Goal: Information Seeking & Learning: Find specific fact

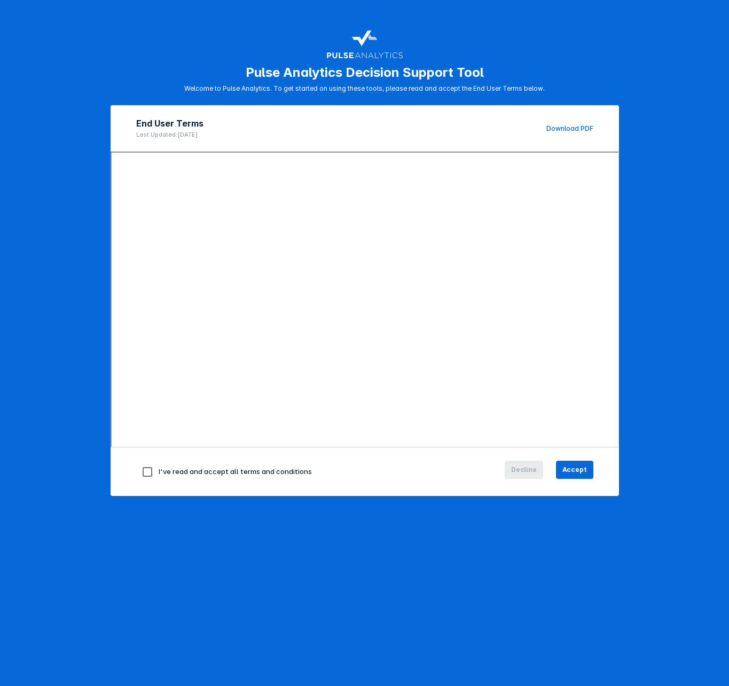
click at [139, 473] on input "checkbox" at bounding box center [147, 472] width 22 height 22
checkbox input "true"
click at [582, 468] on span "Accept" at bounding box center [574, 470] width 25 height 10
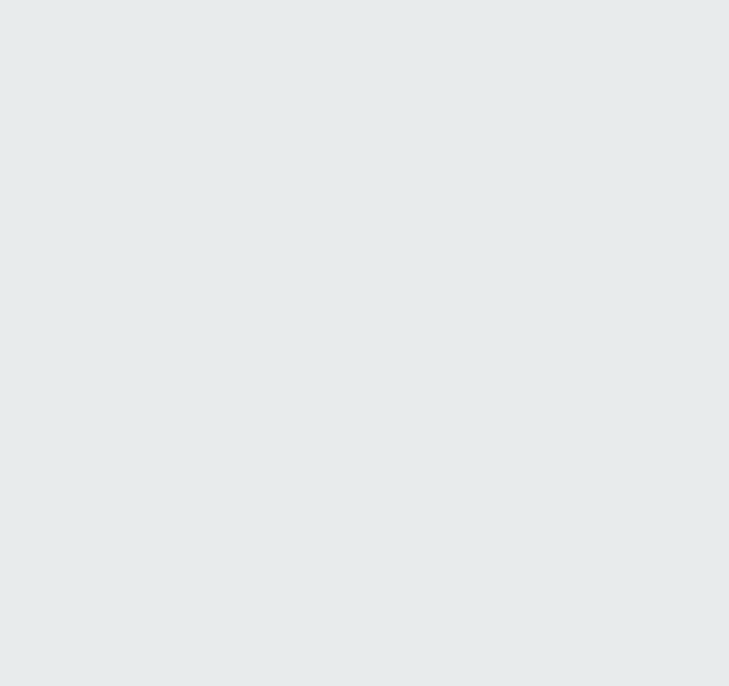
click at [570, 0] on html "Printing this webpage has been disabled. This tool is intended for internal pla…" at bounding box center [364, 0] width 729 height 0
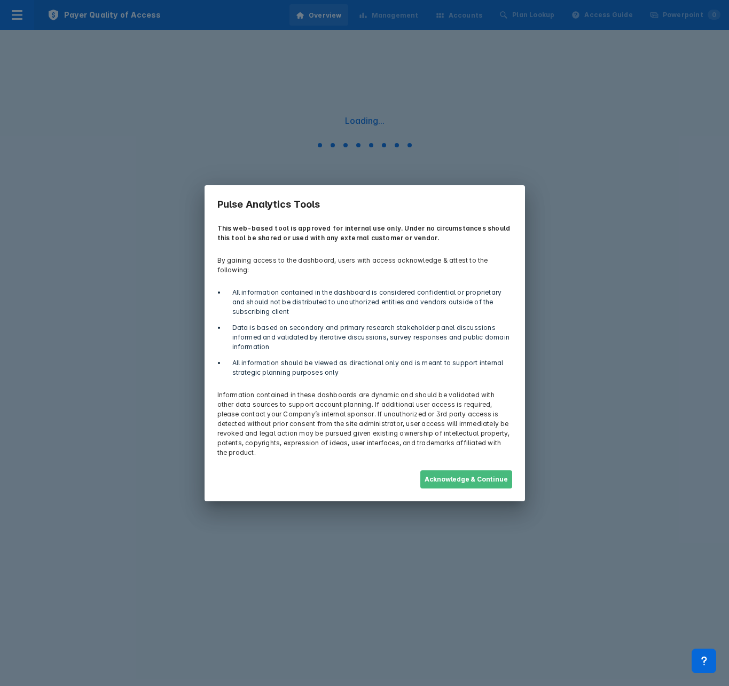
click at [439, 471] on button "Acknowledge & Continue" at bounding box center [466, 479] width 92 height 18
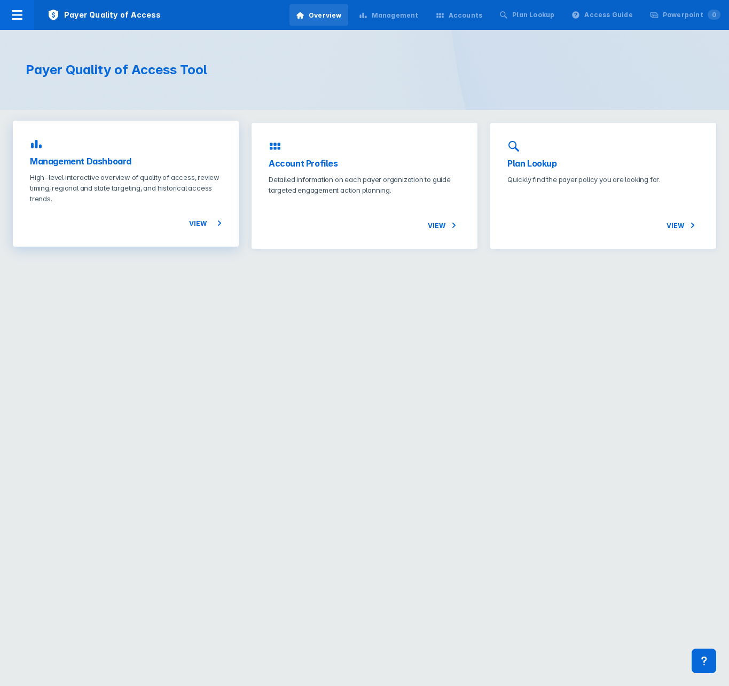
click at [83, 155] on h3 "Management Dashboard" at bounding box center [126, 161] width 192 height 13
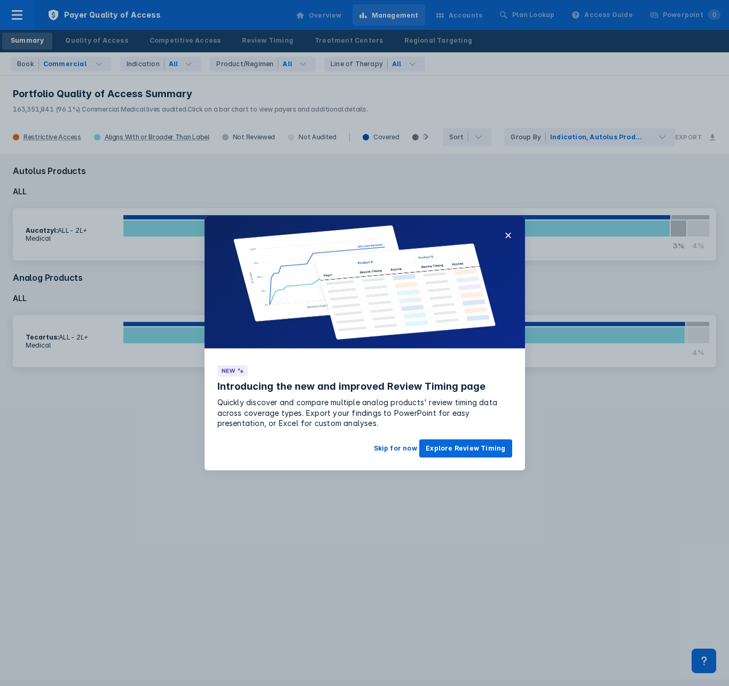
click at [387, 450] on button "Skip for now" at bounding box center [395, 448] width 56 height 18
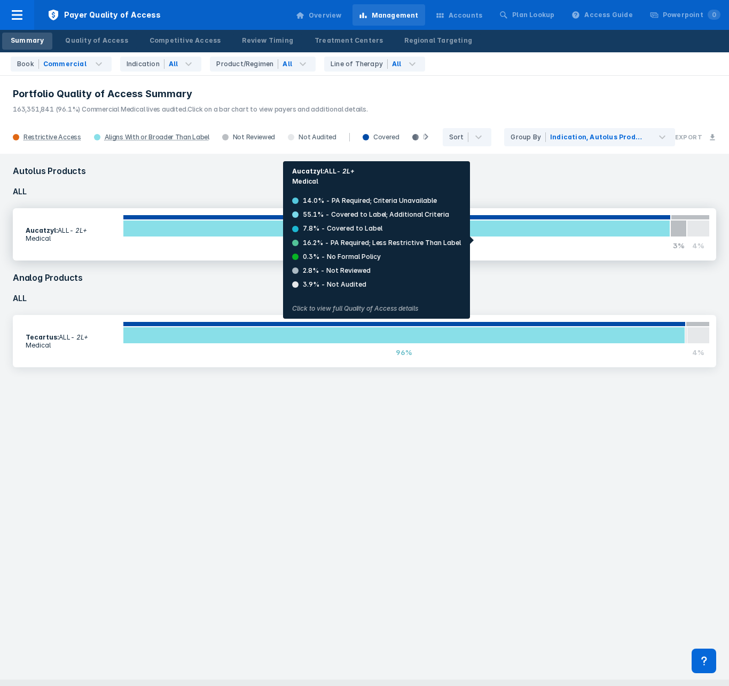
click at [477, 236] on div at bounding box center [397, 228] width 548 height 17
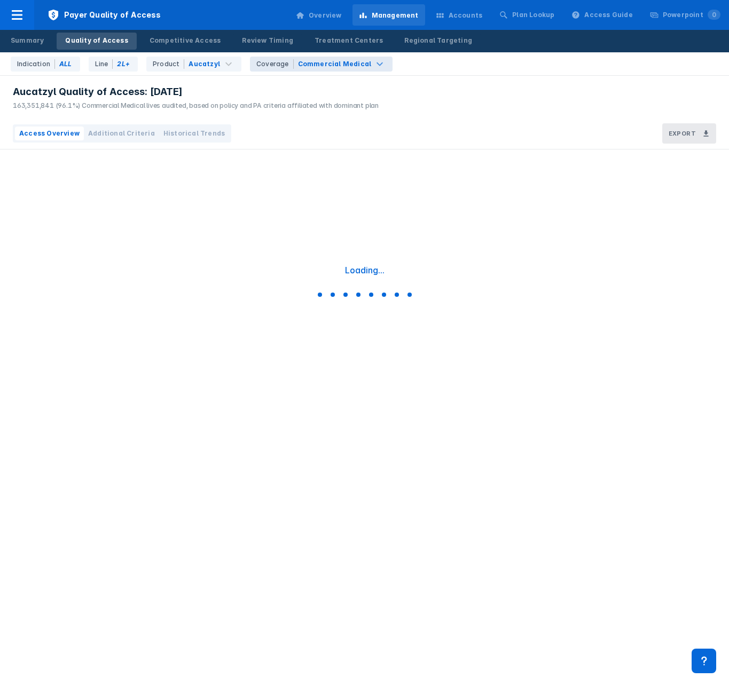
click at [335, 62] on div "Commercial Medical" at bounding box center [335, 64] width 74 height 10
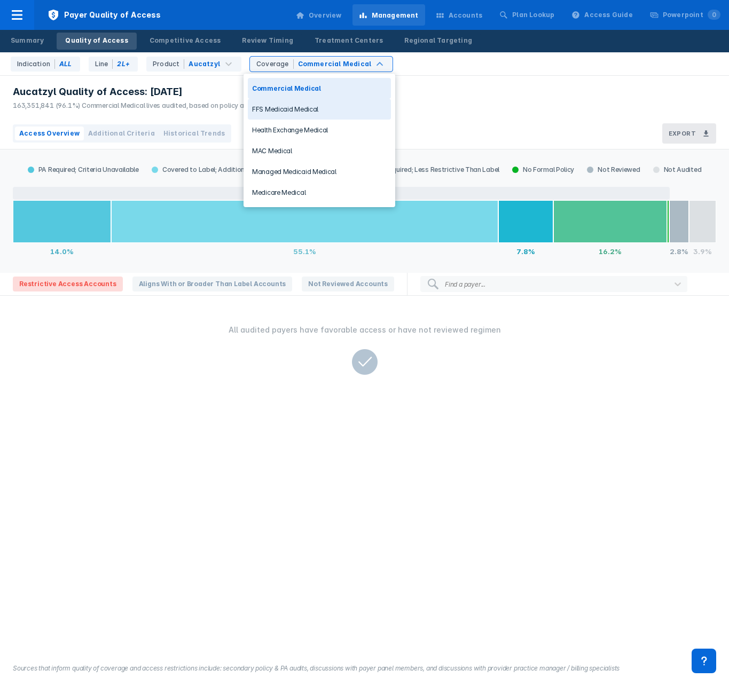
click at [304, 114] on div "FFS Medicaid Medical" at bounding box center [319, 109] width 143 height 21
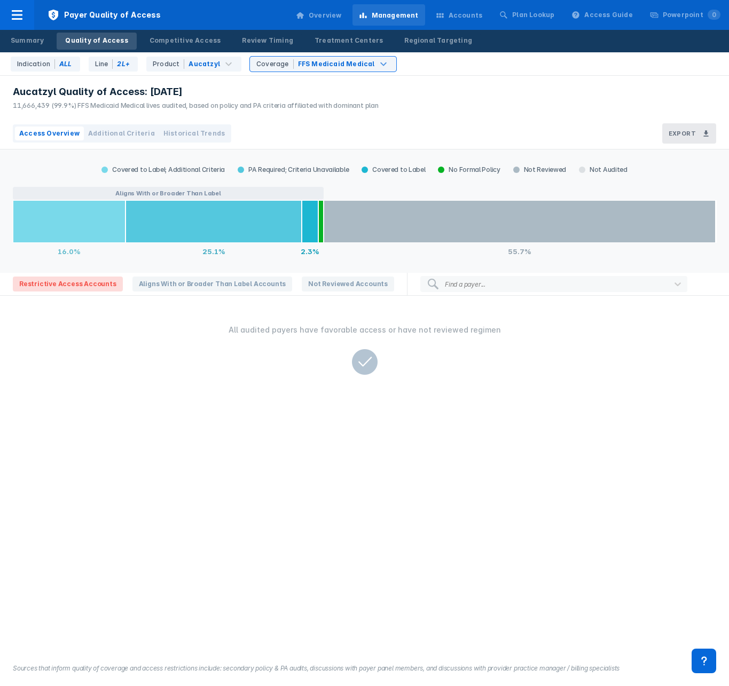
click at [405, 107] on div "Aucatzyl Quality of Access: [DATE] 11,666,439 (99.9%) FFS Medicaid Medical live…" at bounding box center [364, 97] width 729 height 42
click at [187, 285] on span "Aligns With or Broader Than Label Accounts" at bounding box center [212, 284] width 160 height 15
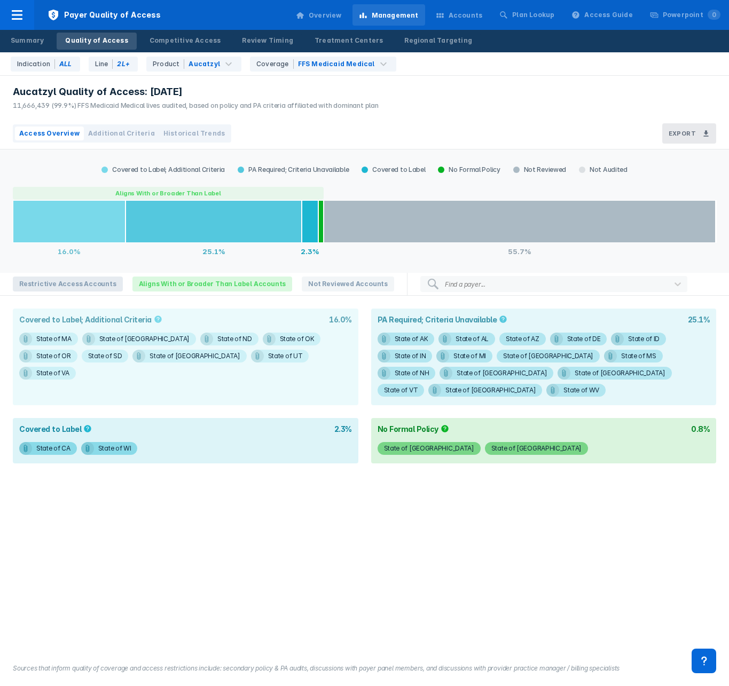
click at [63, 285] on span "Restrictive Access Accounts" at bounding box center [68, 284] width 110 height 15
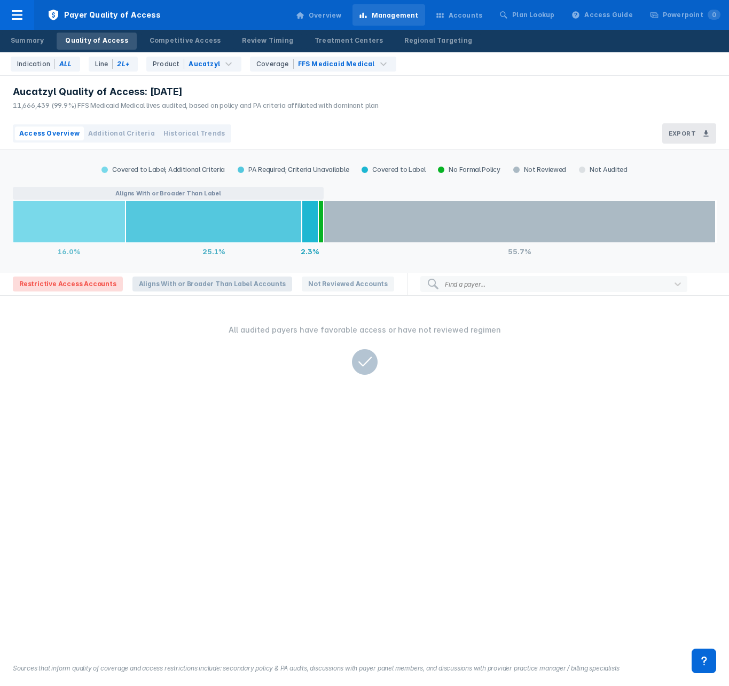
click at [165, 283] on span "Aligns With or Broader Than Label Accounts" at bounding box center [212, 284] width 160 height 15
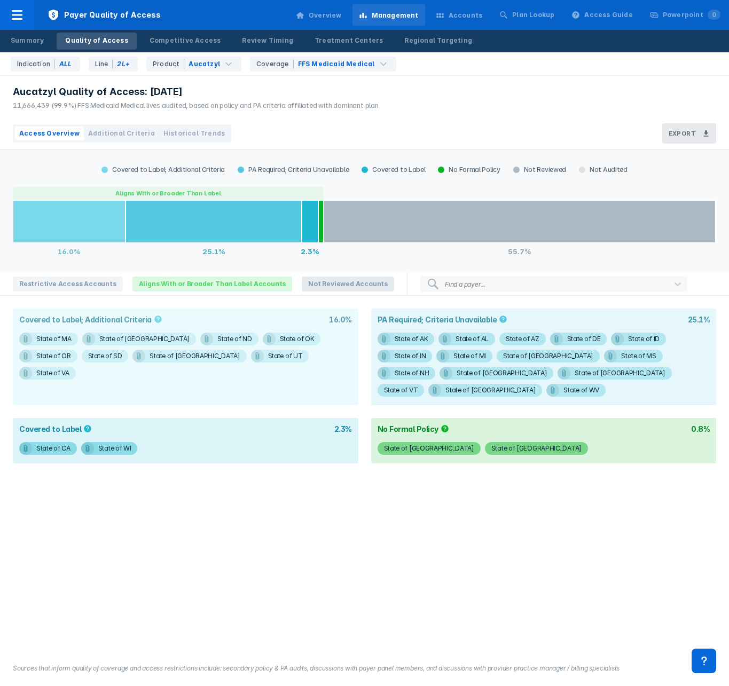
click at [302, 289] on span "Not Reviewed Accounts" at bounding box center [348, 284] width 92 height 15
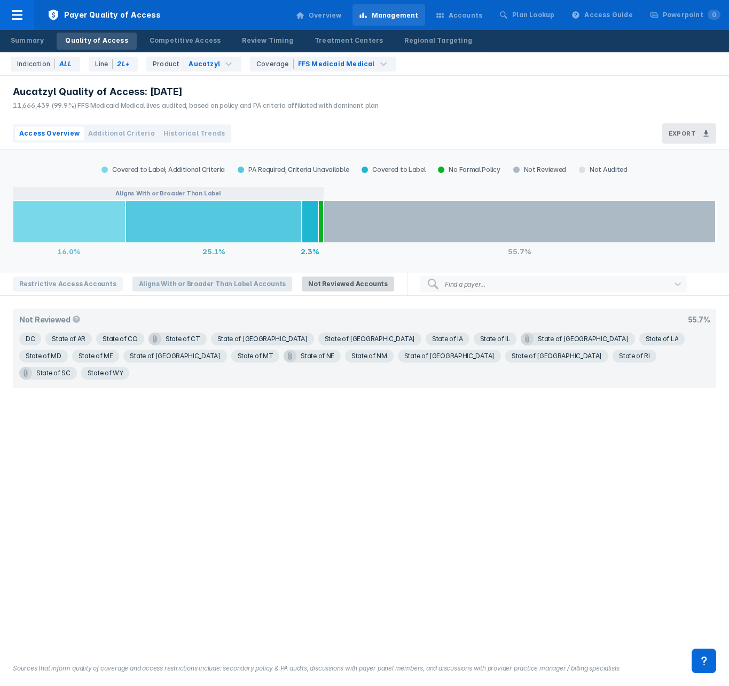
click at [208, 286] on span "Aligns With or Broader Than Label Accounts" at bounding box center [212, 284] width 160 height 15
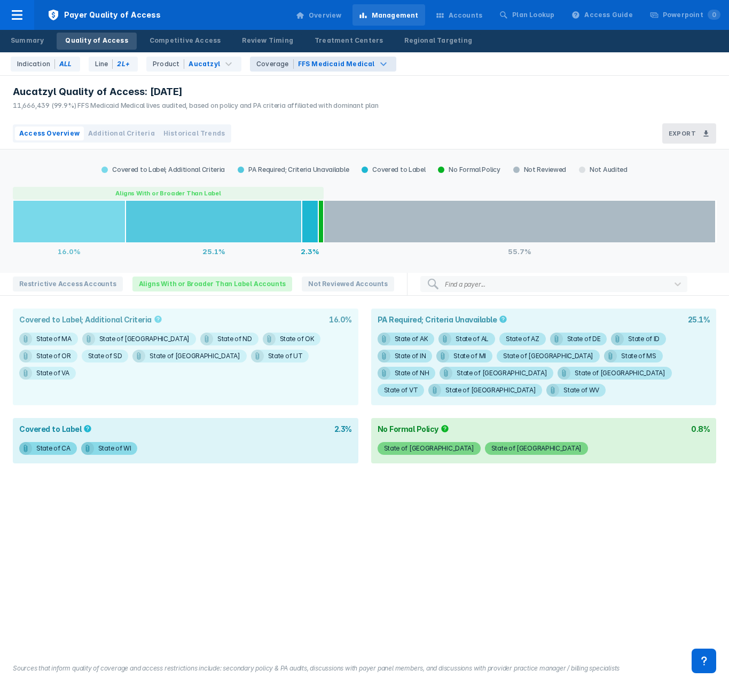
click at [360, 62] on div "FFS Medicaid Medical" at bounding box center [336, 64] width 77 height 10
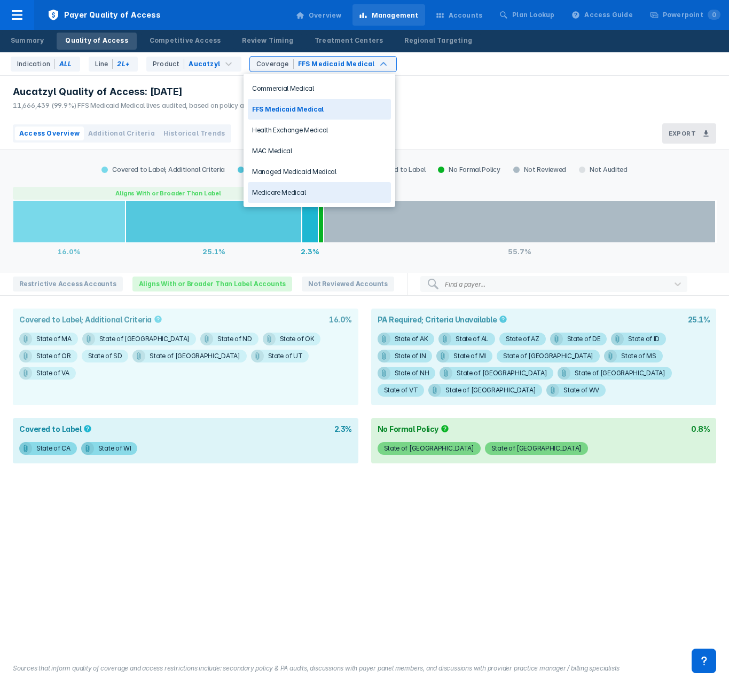
click at [293, 189] on div "Medicare Medical" at bounding box center [319, 192] width 143 height 21
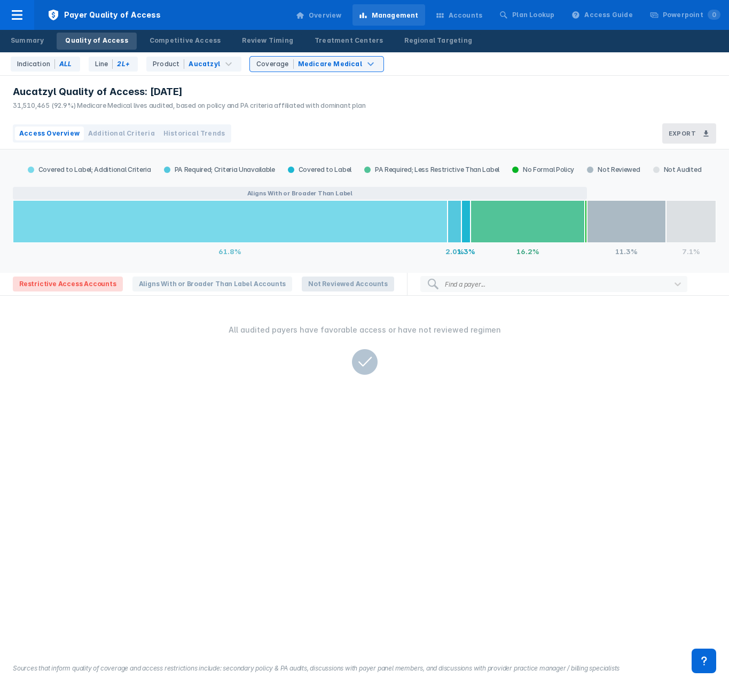
click at [318, 280] on span "Not Reviewed Accounts" at bounding box center [348, 284] width 92 height 15
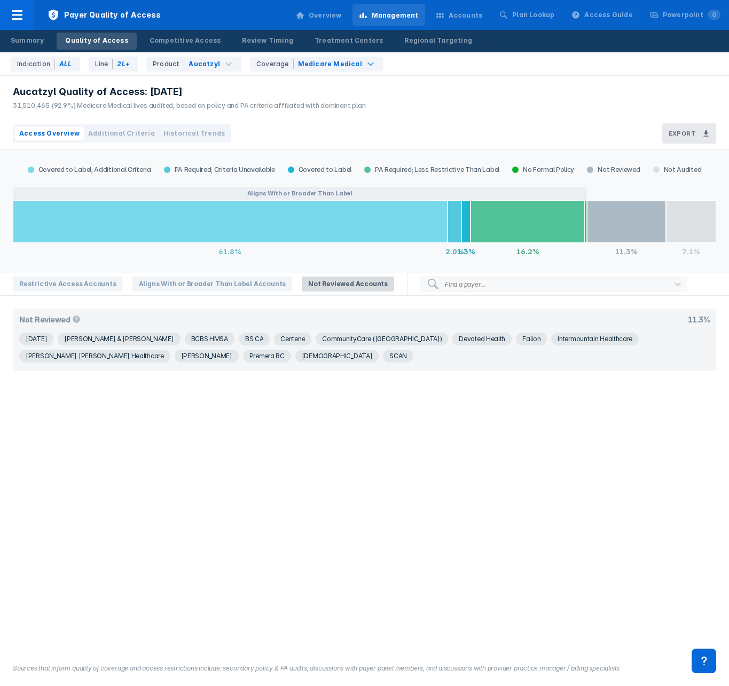
click at [425, 106] on div "Aucatzyl Quality of Access: [DATE] 31,510,465 (92.9%) Medicare Medical lives au…" at bounding box center [364, 97] width 729 height 42
click at [181, 43] on div "Competitive Access" at bounding box center [185, 41] width 72 height 10
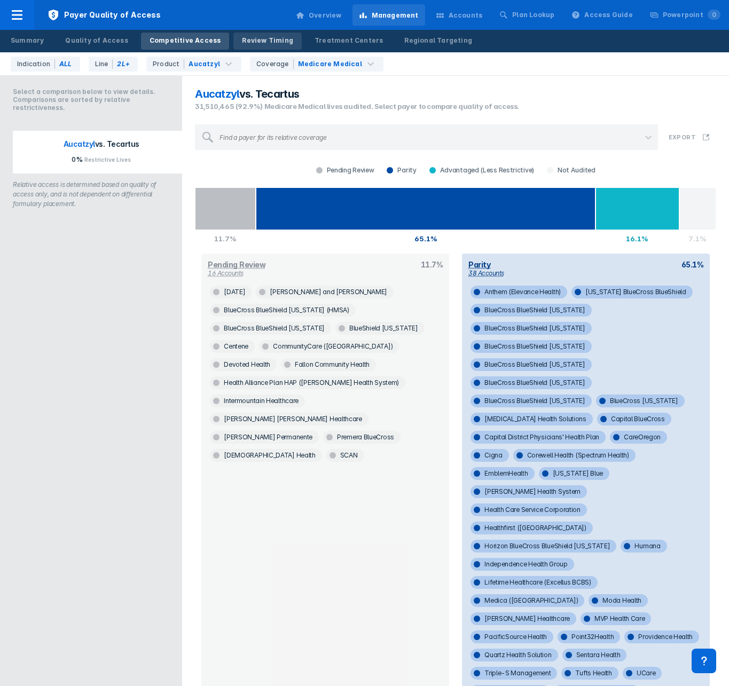
click at [249, 40] on div "Review Timing" at bounding box center [267, 41] width 51 height 10
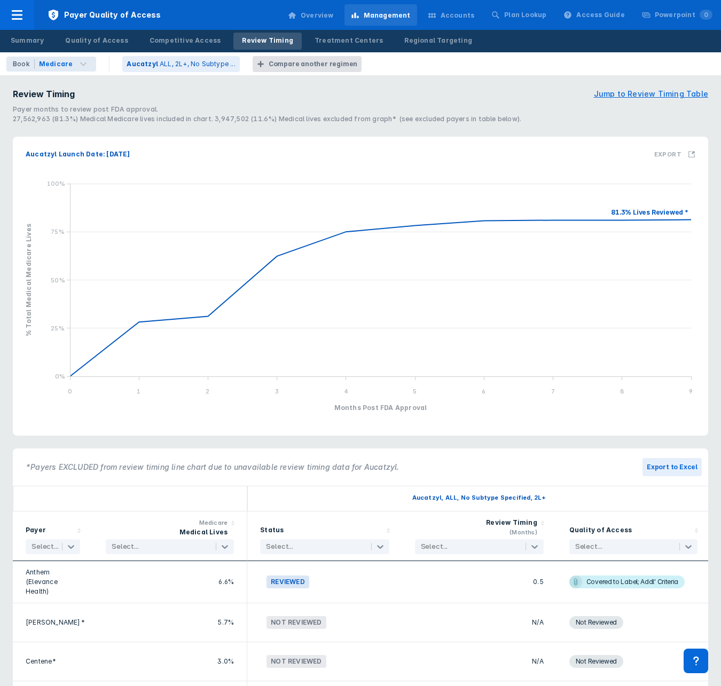
click at [315, 13] on div "Overview" at bounding box center [310, 15] width 59 height 22
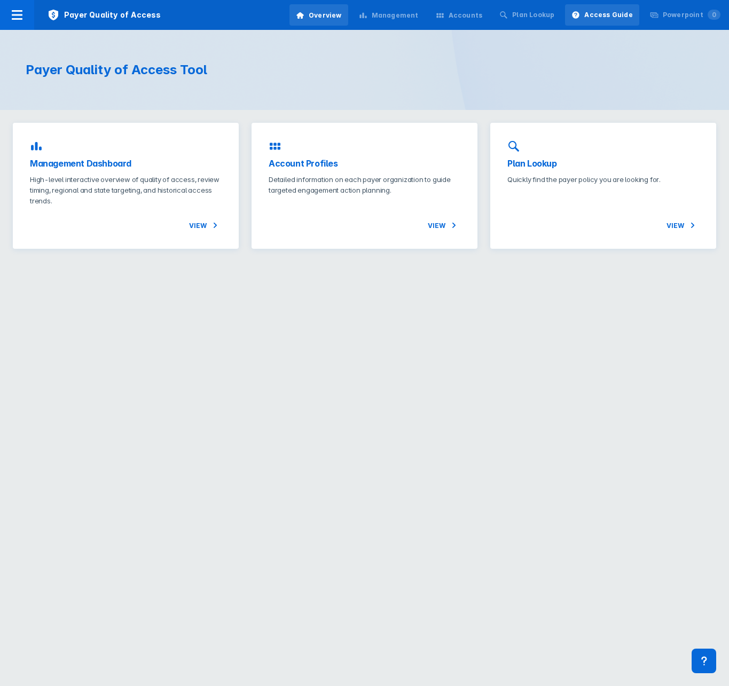
click at [594, 14] on div "Access Guide" at bounding box center [608, 15] width 48 height 10
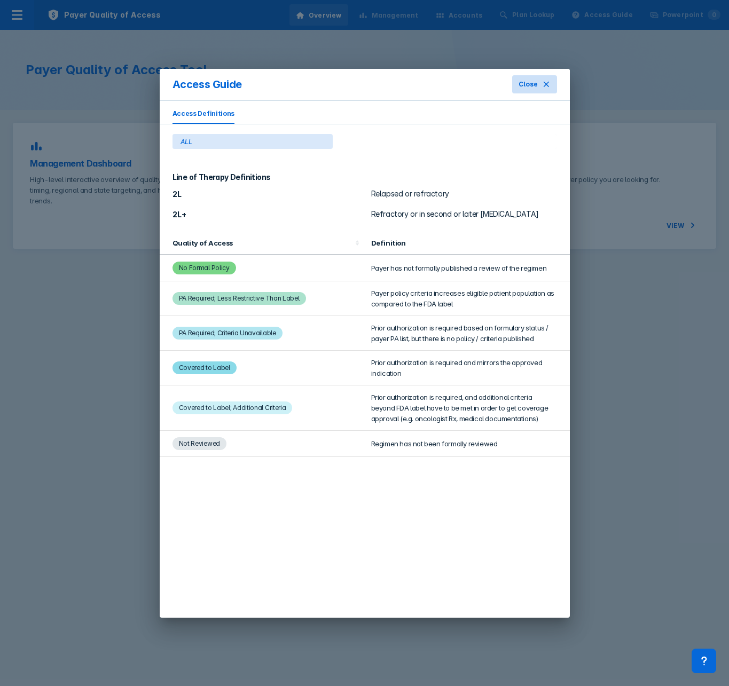
click at [539, 85] on button "Close" at bounding box center [534, 84] width 44 height 18
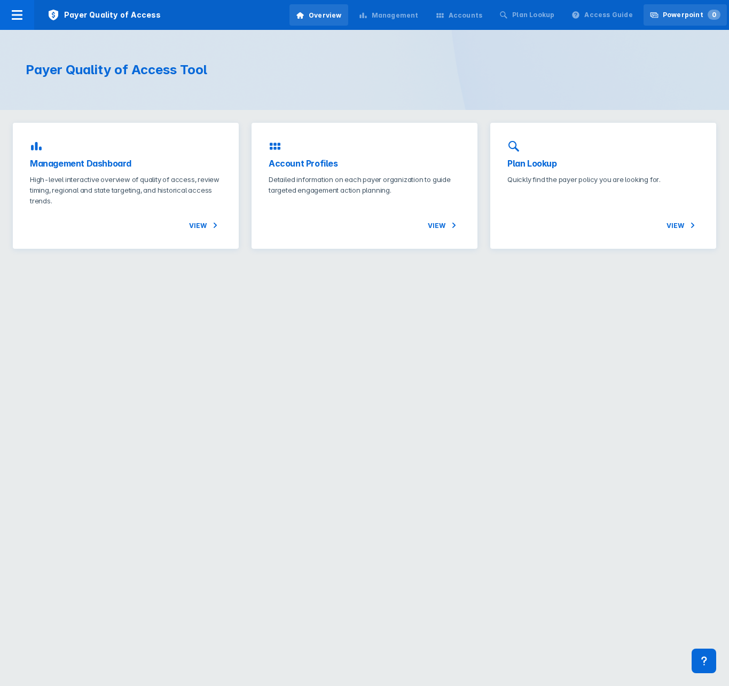
click at [666, 15] on div "Powerpoint 0" at bounding box center [691, 15] width 58 height 10
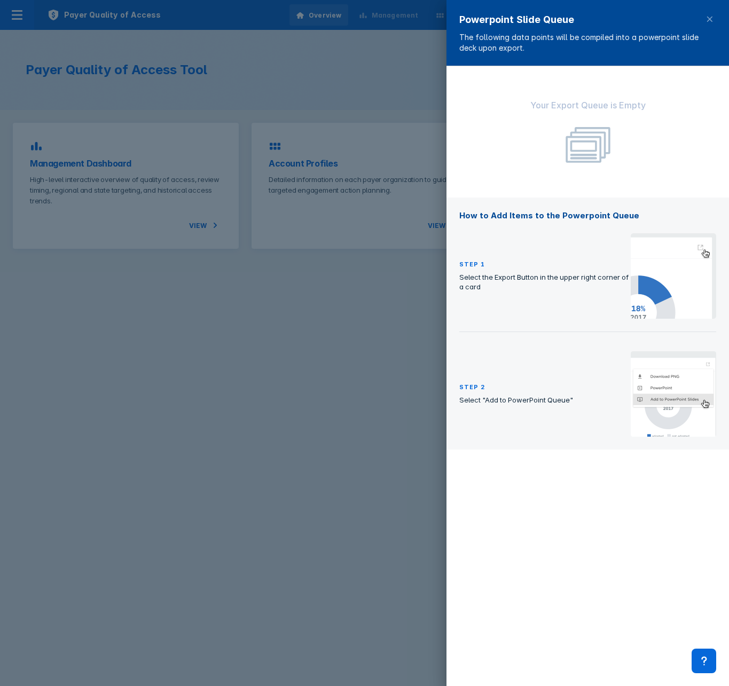
click at [291, 65] on div at bounding box center [364, 343] width 729 height 686
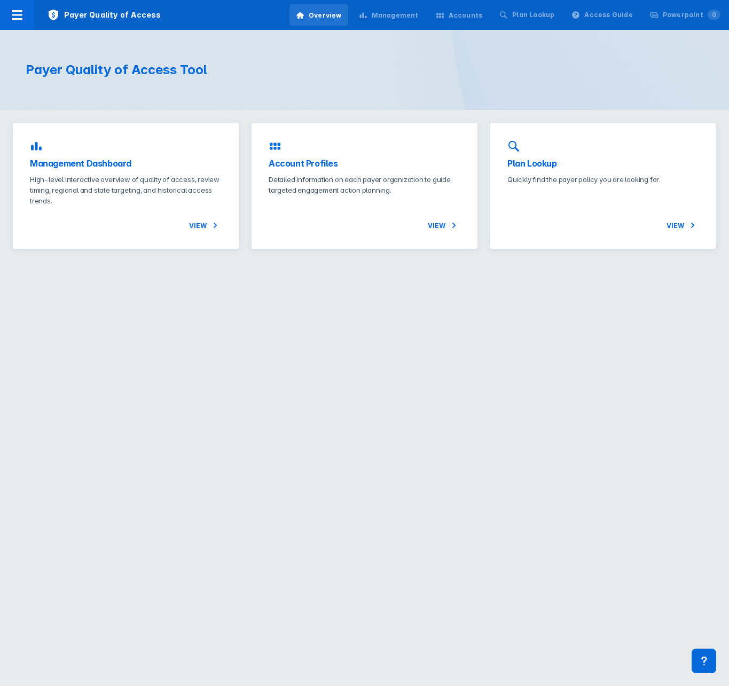
click at [404, 19] on div "Management" at bounding box center [395, 16] width 47 height 10
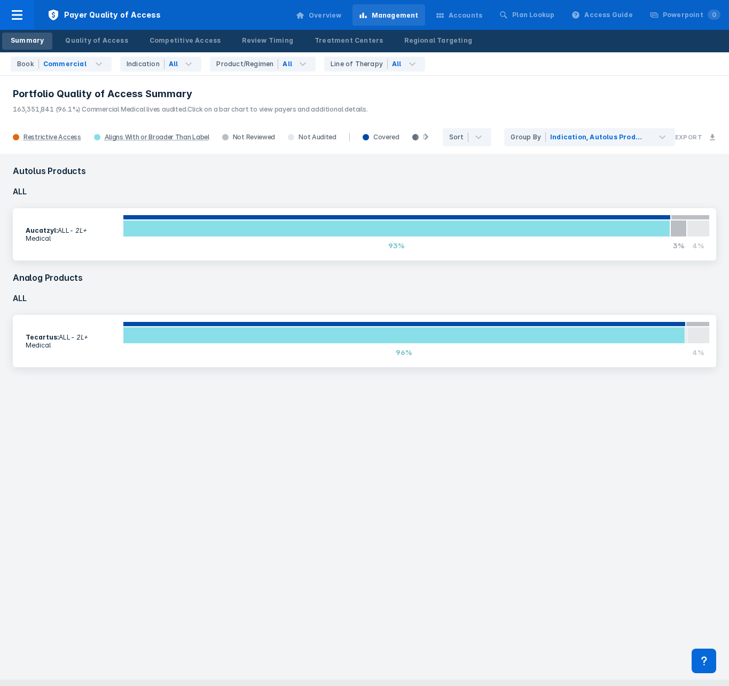
click at [465, 17] on div "Accounts" at bounding box center [465, 16] width 34 height 10
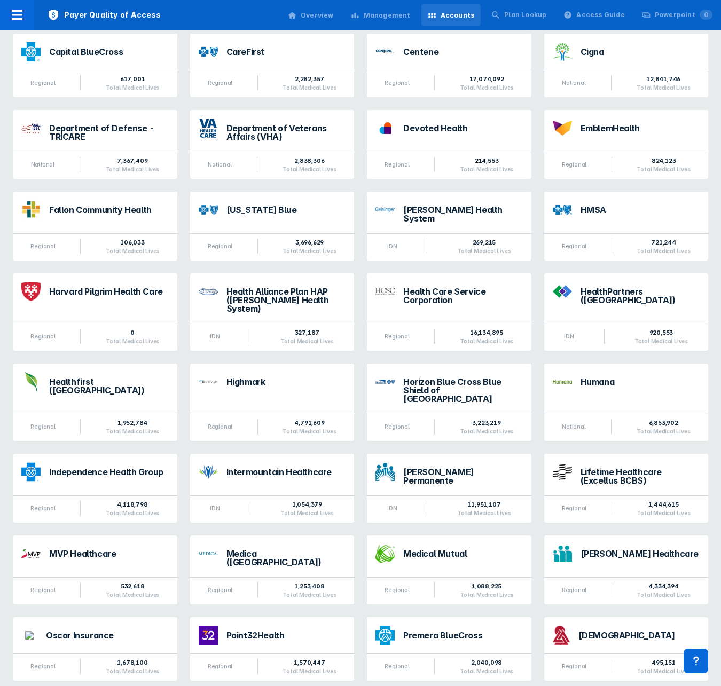
scroll to position [748, 0]
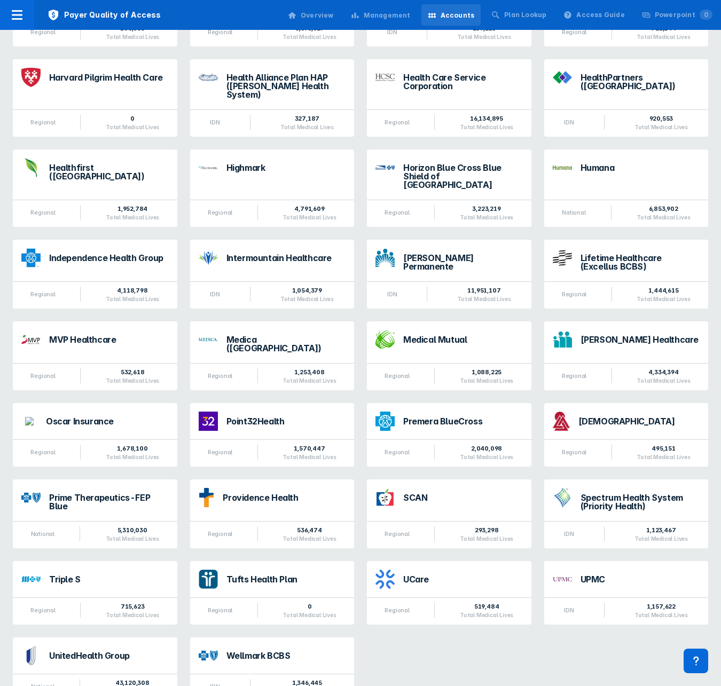
click at [66, 651] on div "UnitedHealth Group" at bounding box center [109, 655] width 120 height 9
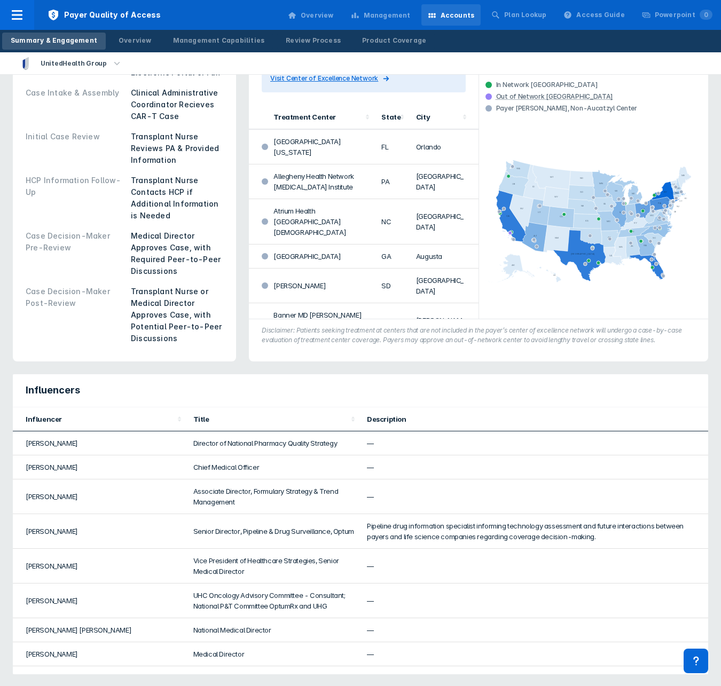
scroll to position [507, 0]
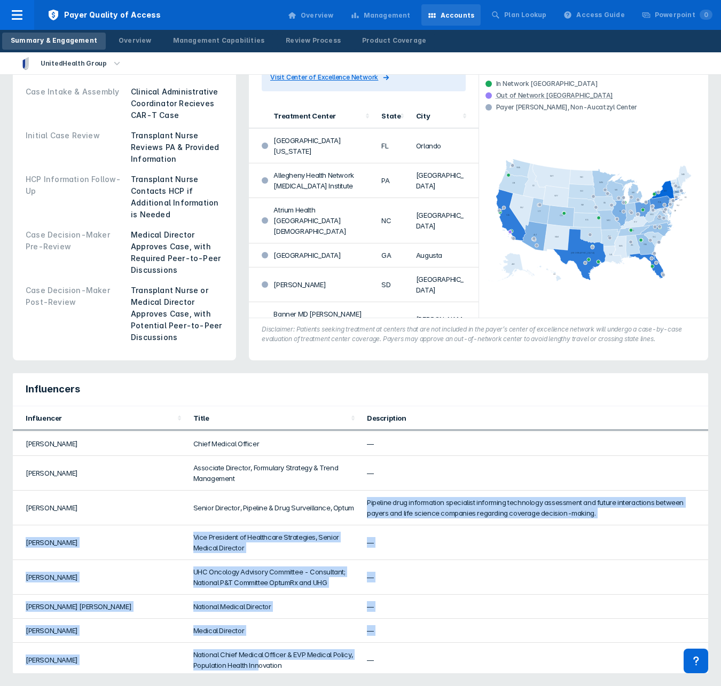
drag, startPoint x: 233, startPoint y: 536, endPoint x: 281, endPoint y: 668, distance: 139.8
click at [281, 668] on tbody "[PERSON_NAME] Director of National Pharmacy Quality Strategy — [PERSON_NAME] Ch…" at bounding box center [360, 649] width 695 height 483
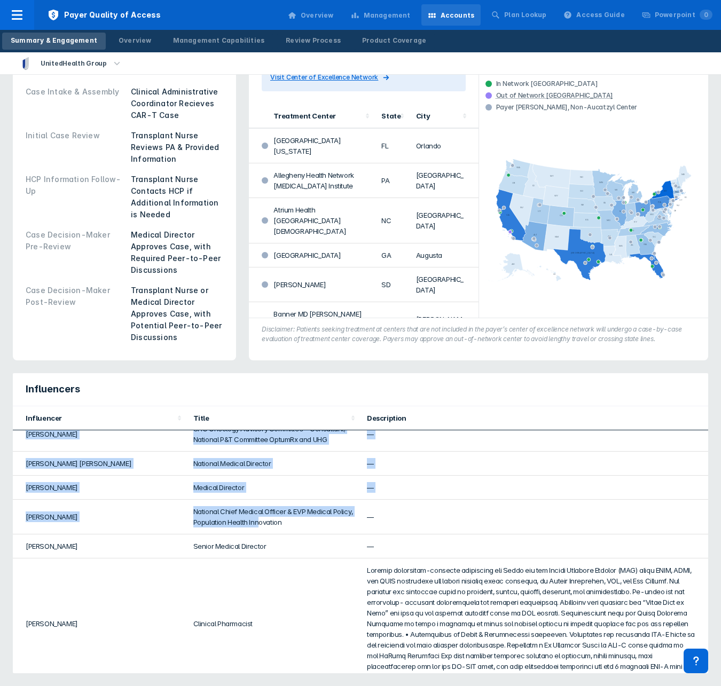
scroll to position [240, 0]
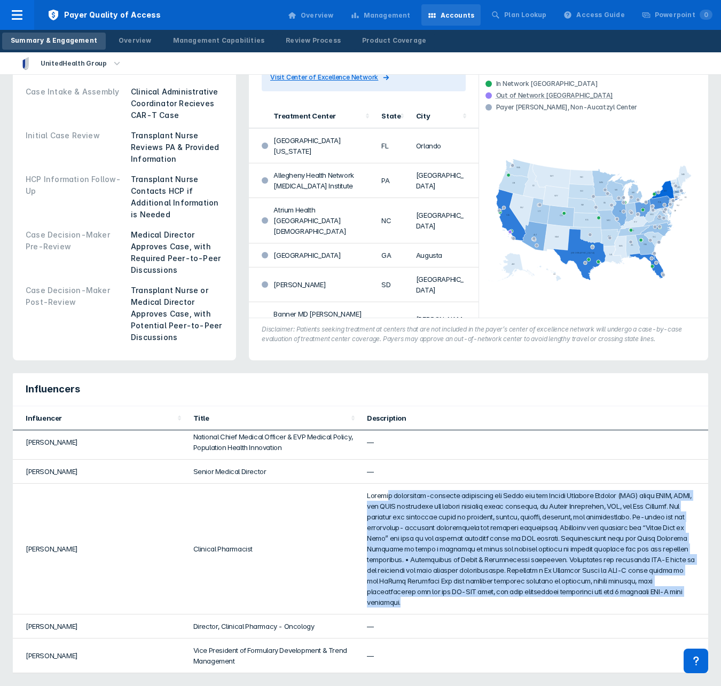
drag, startPoint x: 385, startPoint y: 495, endPoint x: 621, endPoint y: 598, distance: 257.0
click at [621, 598] on td at bounding box center [534, 549] width 348 height 131
click at [517, 601] on td at bounding box center [534, 549] width 348 height 131
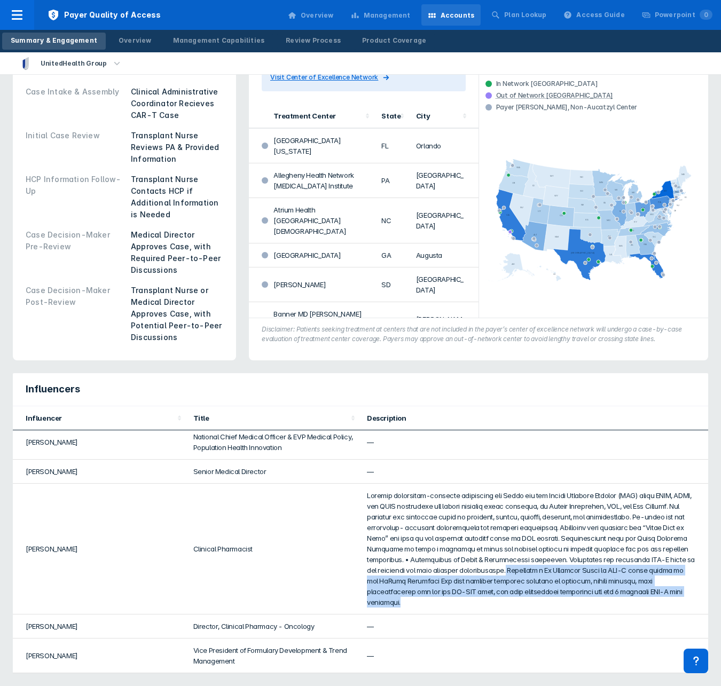
drag, startPoint x: 641, startPoint y: 570, endPoint x: 503, endPoint y: 600, distance: 140.4
click at [503, 600] on td at bounding box center [534, 549] width 348 height 131
copy td "Published a Rx Insights Brief on CAR-T cells posted to the RxCare Solutions Hub…"
